Goal: Navigation & Orientation: Find specific page/section

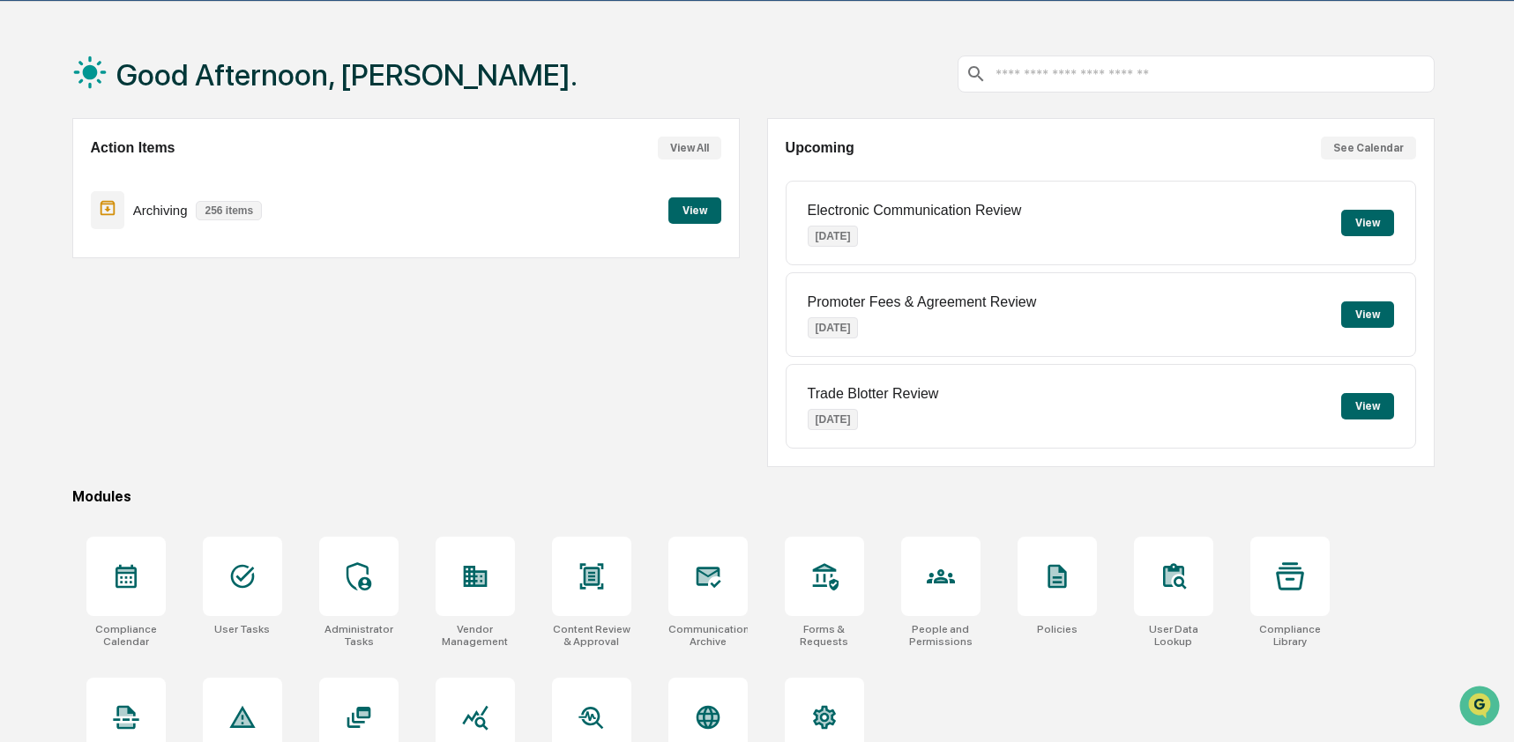
scroll to position [115, 0]
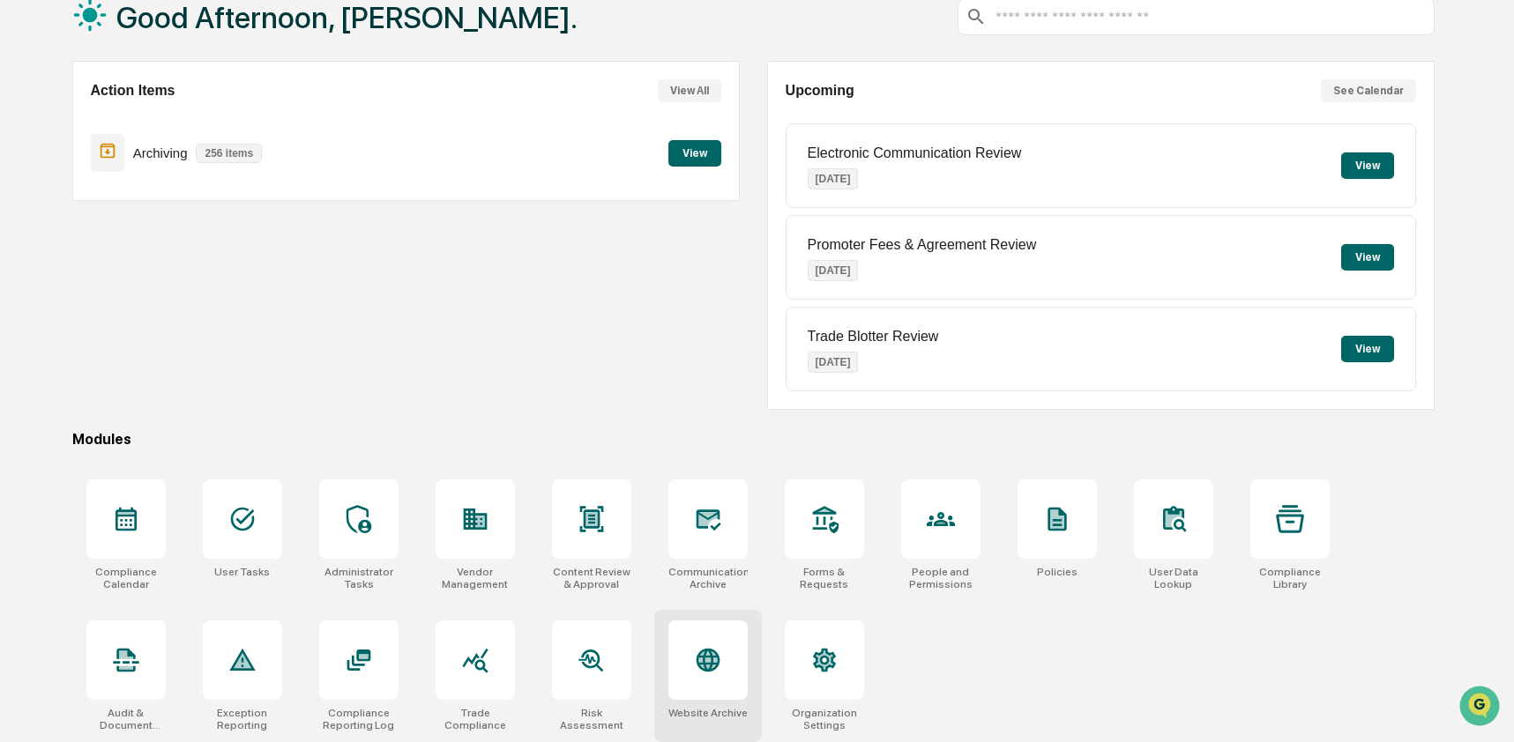
click at [700, 654] on icon at bounding box center [708, 661] width 24 height 24
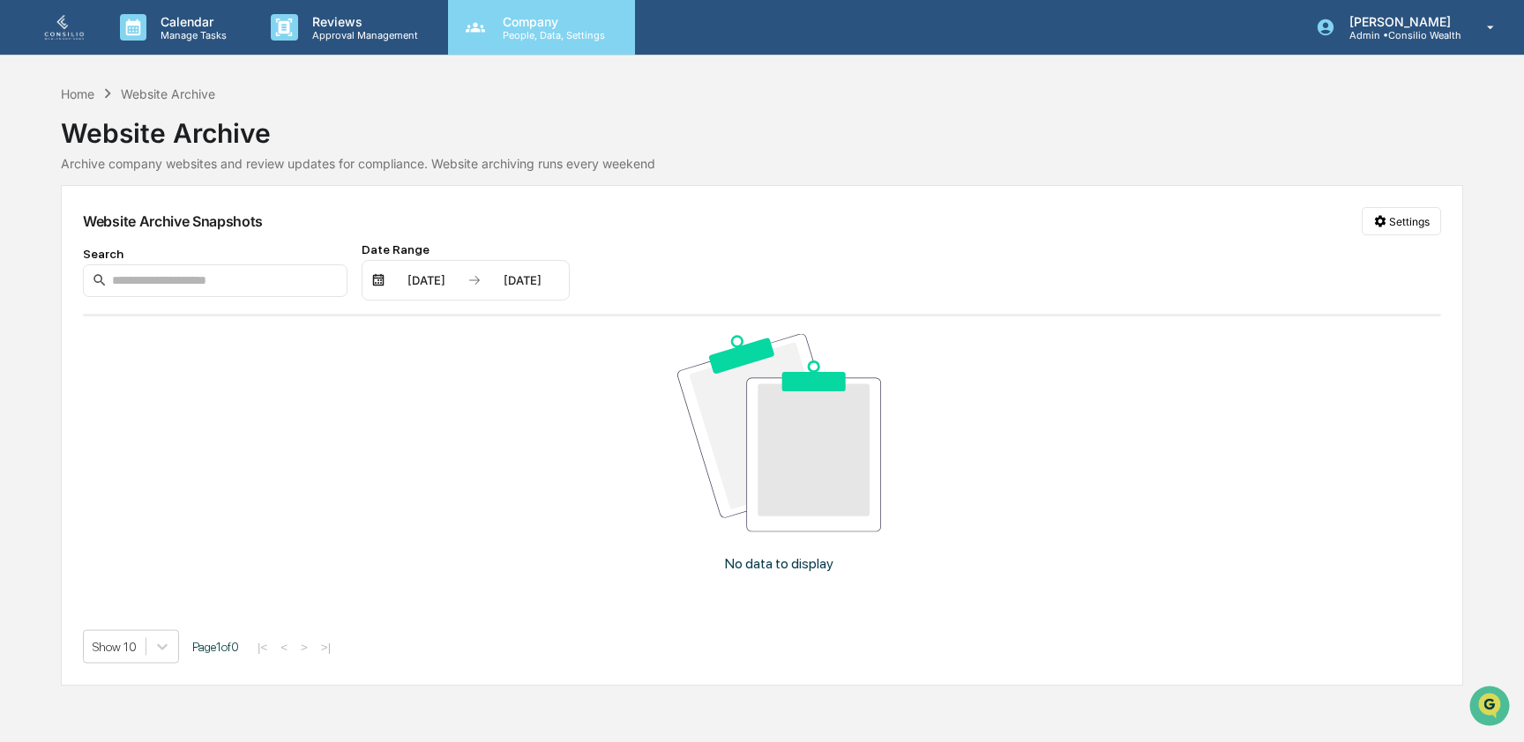
click at [526, 34] on p "People, Data, Settings" at bounding box center [551, 35] width 125 height 12
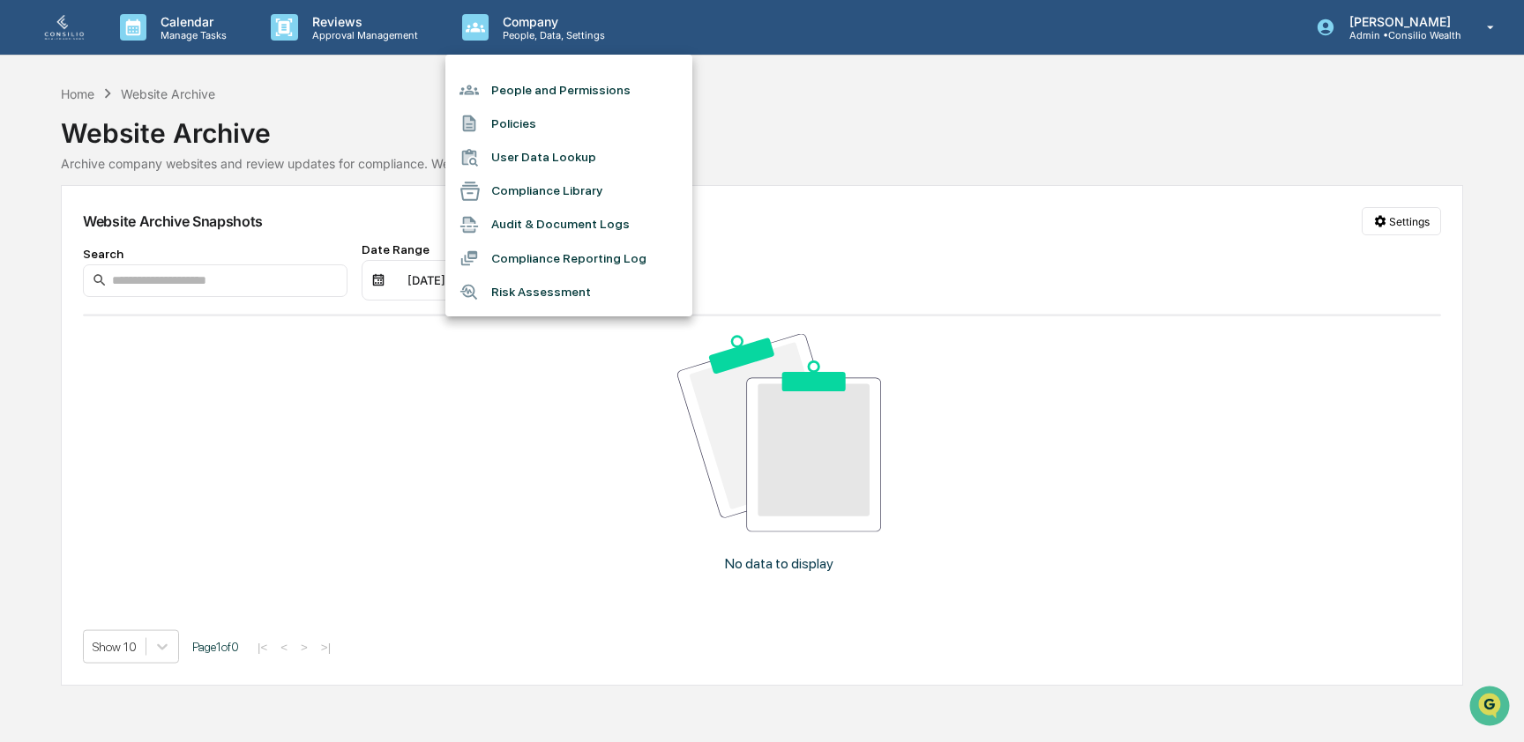
click at [79, 93] on div at bounding box center [762, 371] width 1524 height 742
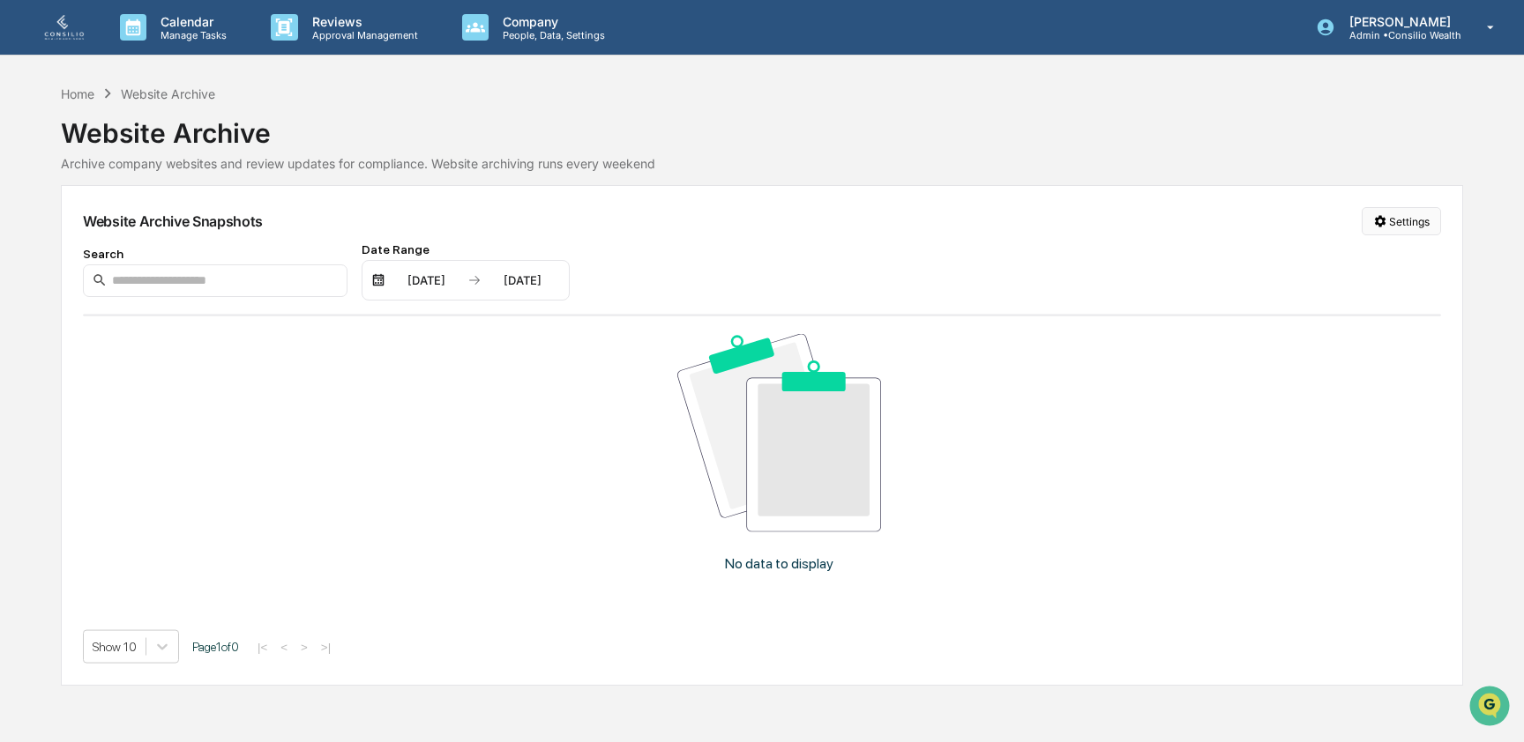
click at [1384, 220] on html "Calendar Manage Tasks Reviews Approval Management Company People, Data, Setting…" at bounding box center [762, 371] width 1524 height 742
click at [1377, 262] on div "Manage Archived Websites" at bounding box center [1398, 257] width 198 height 28
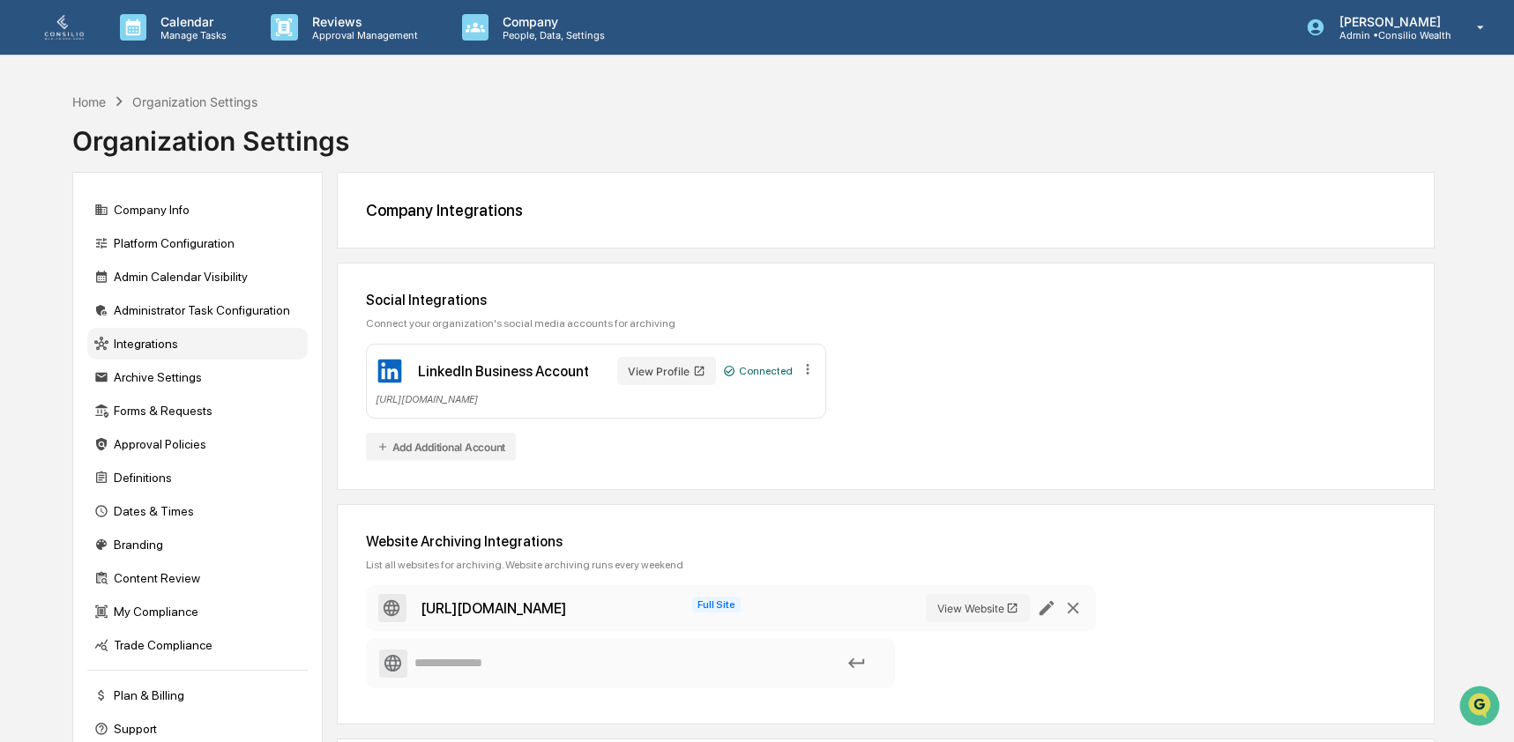
click at [109, 112] on div "Organization Settings" at bounding box center [210, 134] width 277 height 46
click at [66, 104] on div "Home Organization Settings Organization Settings Company Info Platform Configur…" at bounding box center [753, 512] width 1415 height 857
click at [82, 100] on div "Home" at bounding box center [89, 101] width 34 height 15
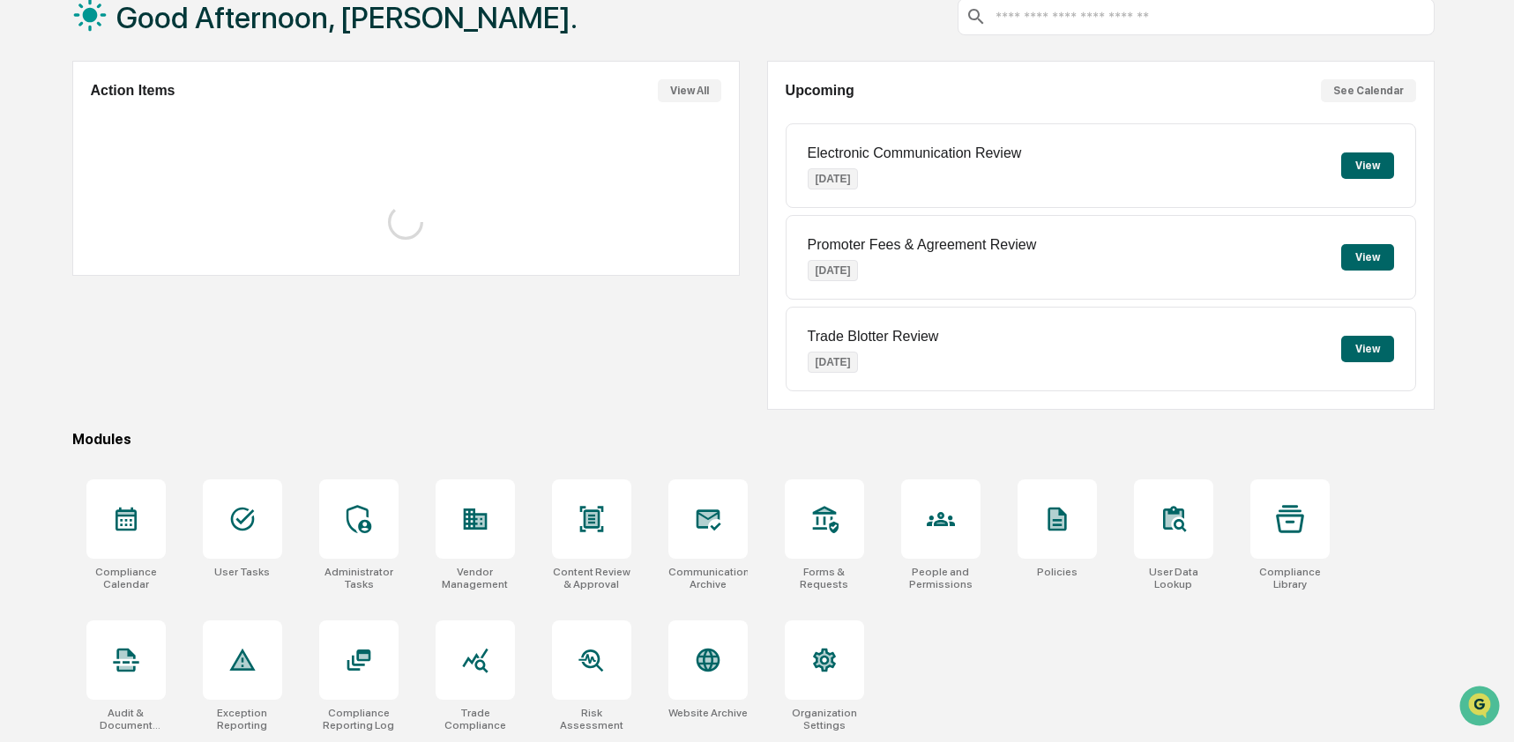
scroll to position [115, 0]
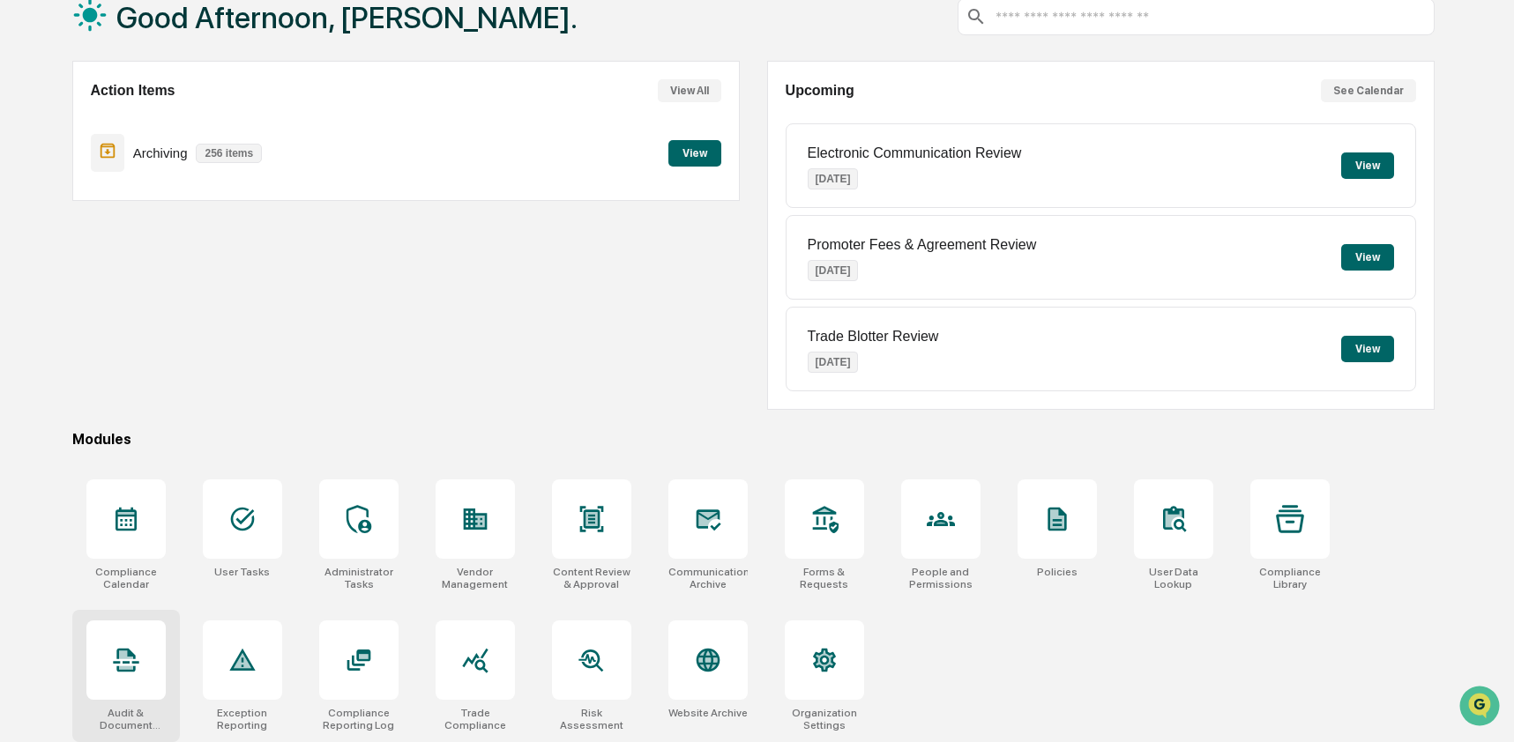
click at [149, 662] on div at bounding box center [125, 660] width 79 height 79
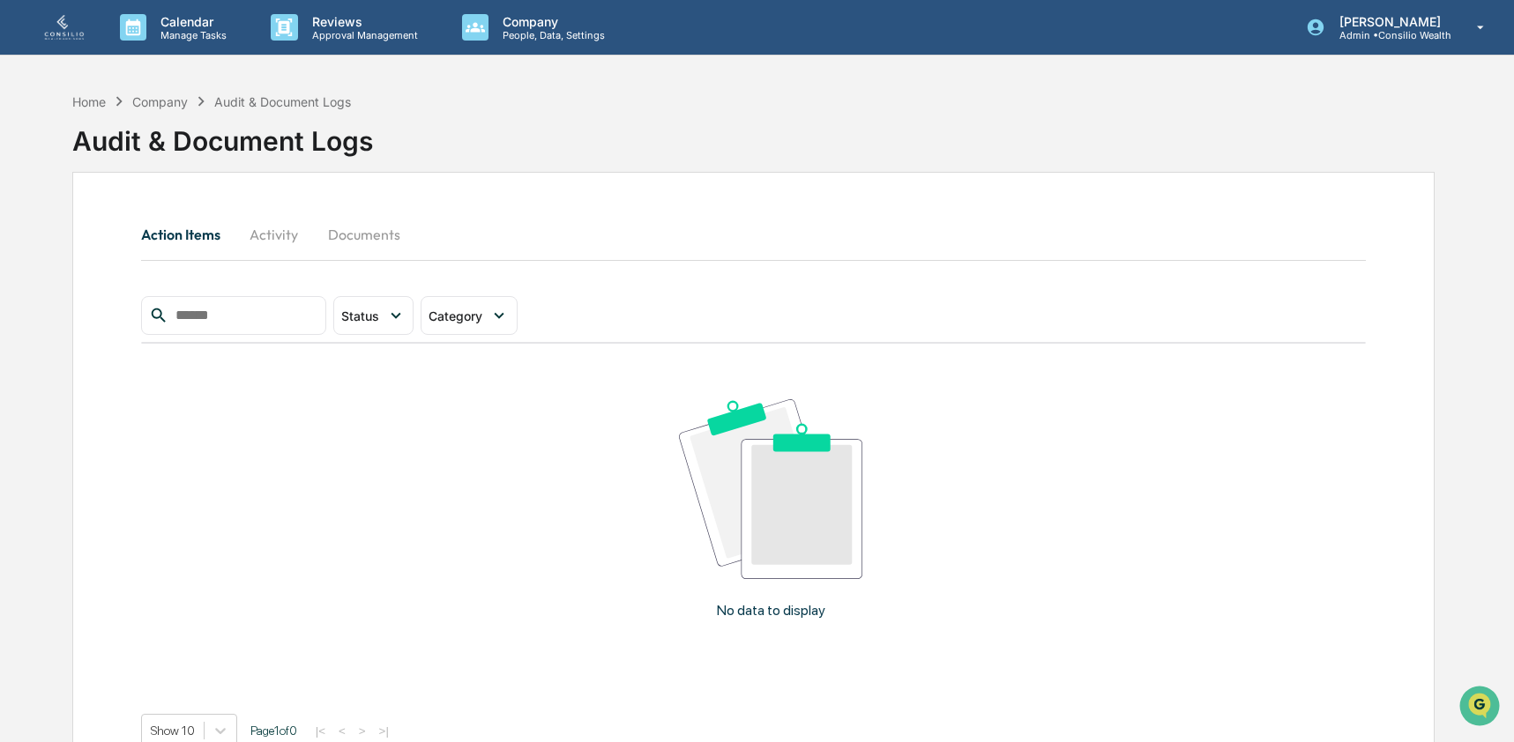
click at [269, 238] on button "Activity" at bounding box center [274, 234] width 79 height 42
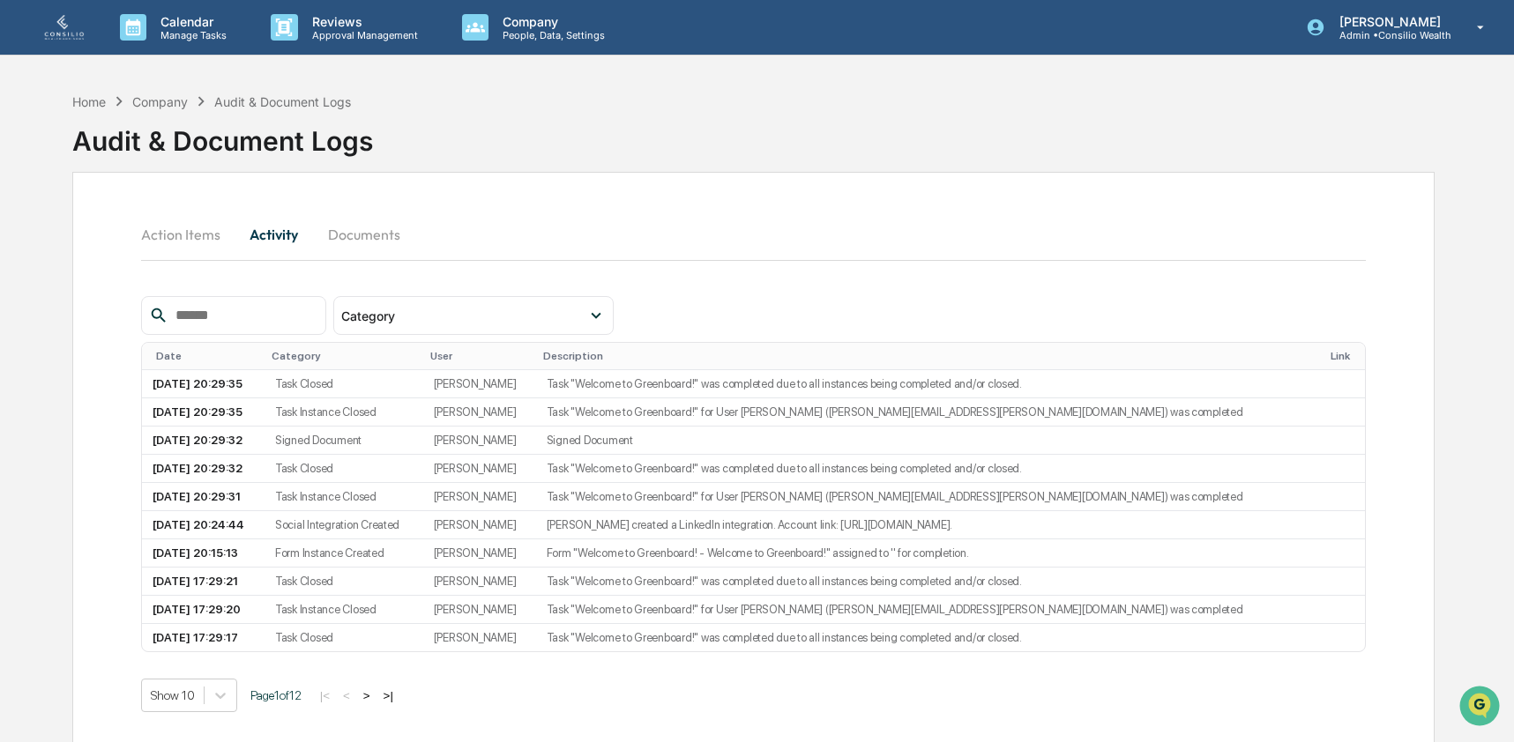
click at [235, 316] on input "text" at bounding box center [243, 315] width 150 height 23
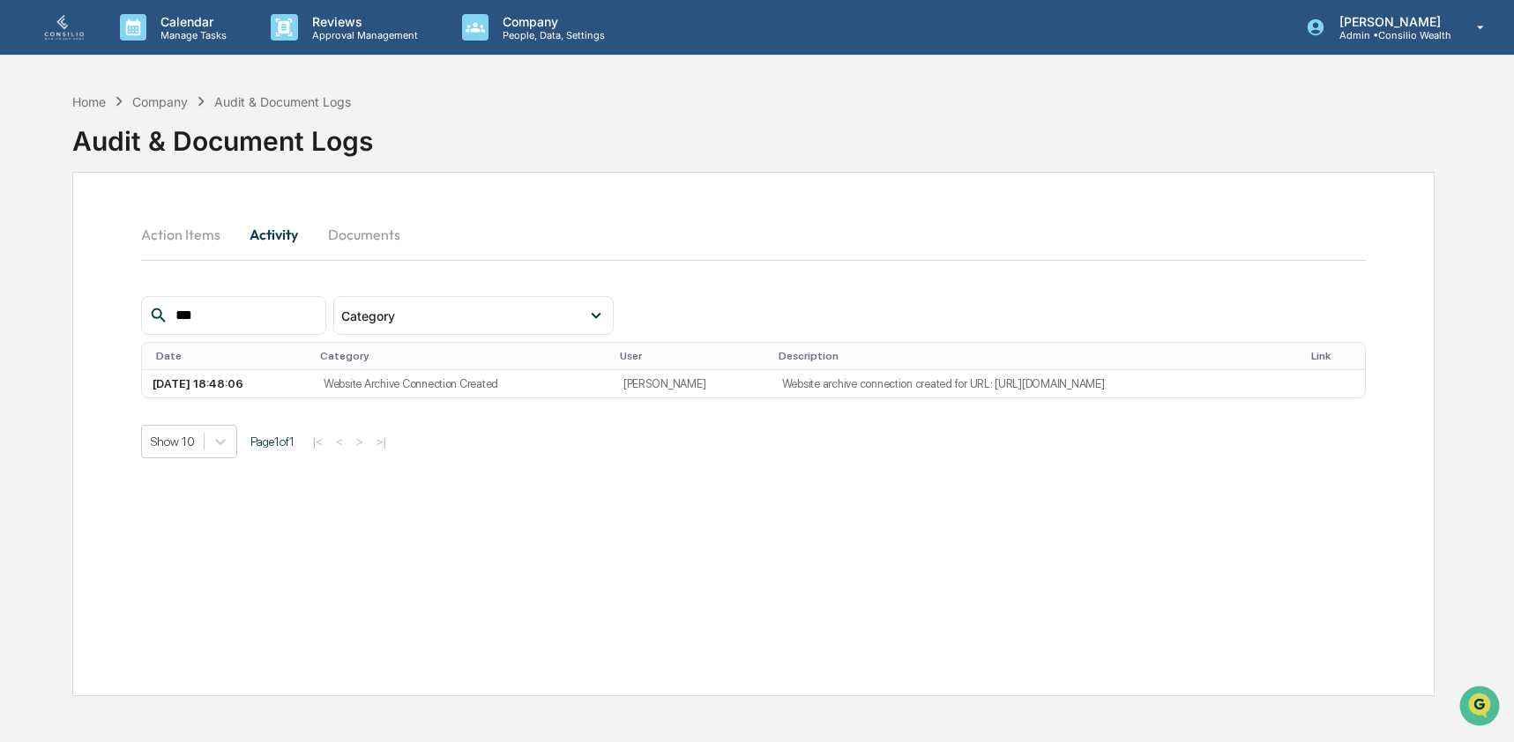
type input "***"
click at [1417, 37] on p "Admin • Consilio Wealth" at bounding box center [1388, 35] width 126 height 12
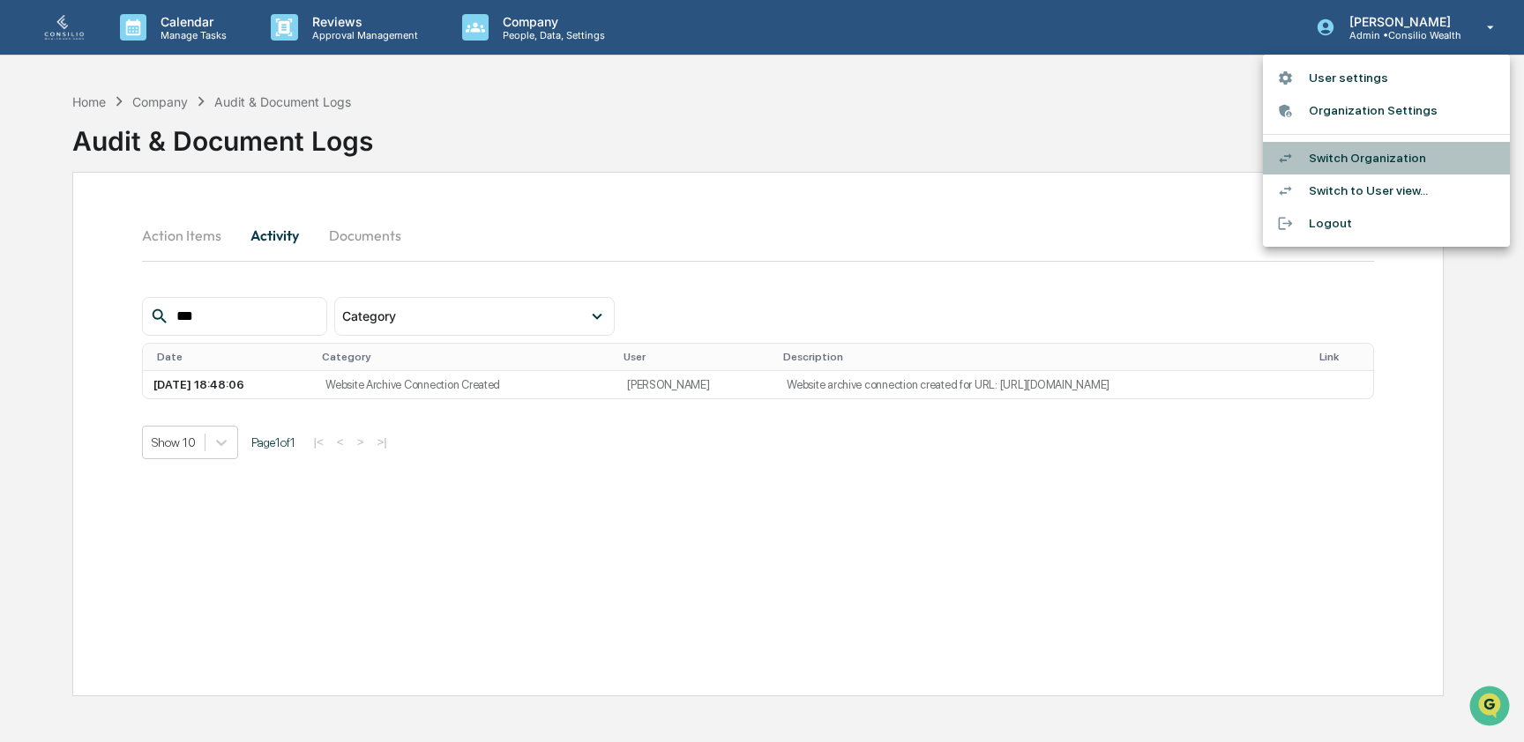
click at [1427, 162] on li "Switch Organization" at bounding box center [1386, 158] width 247 height 33
